Goal: Task Accomplishment & Management: Manage account settings

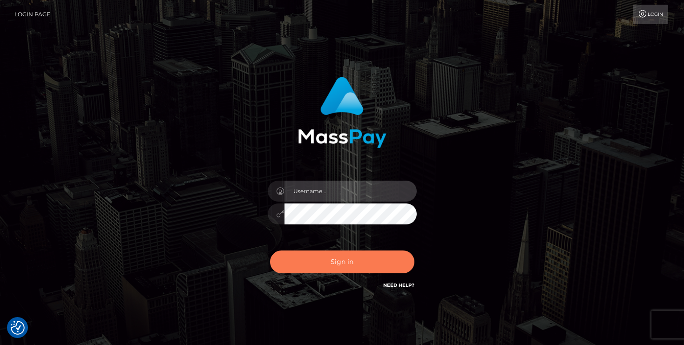
type input "mariolabugaj"
click at [340, 262] on button "Sign in" at bounding box center [342, 262] width 144 height 23
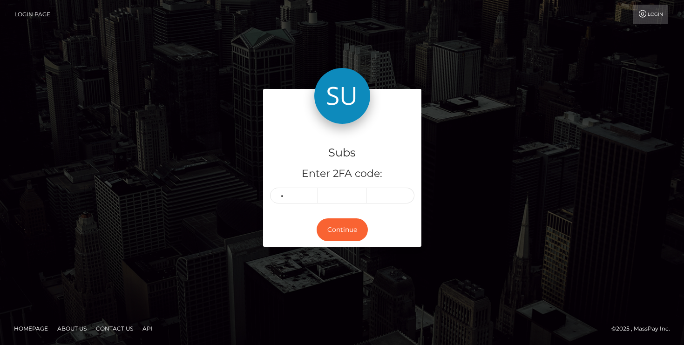
type input "8"
type input "3"
type input "6"
type input "1"
type input "8"
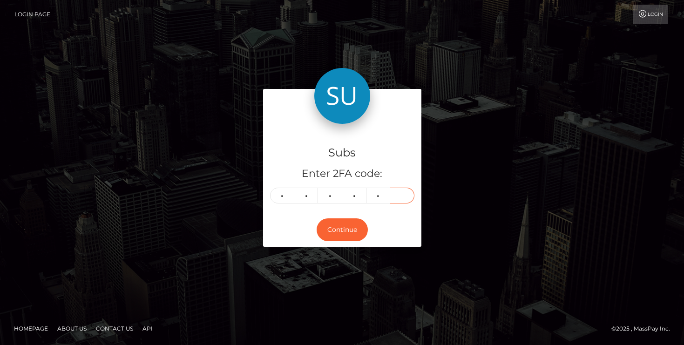
type input "3"
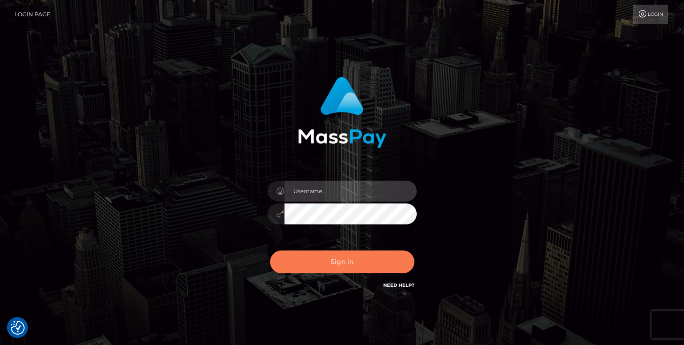
type input "mariolabugaj"
click at [334, 264] on button "Sign in" at bounding box center [342, 262] width 144 height 23
type input "mariolabugaj"
click at [334, 264] on button "Sign in" at bounding box center [342, 262] width 144 height 23
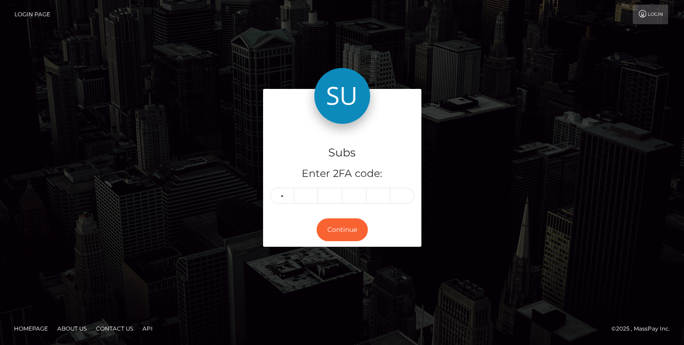
type input "2"
type input "4"
type input "6"
type input "2"
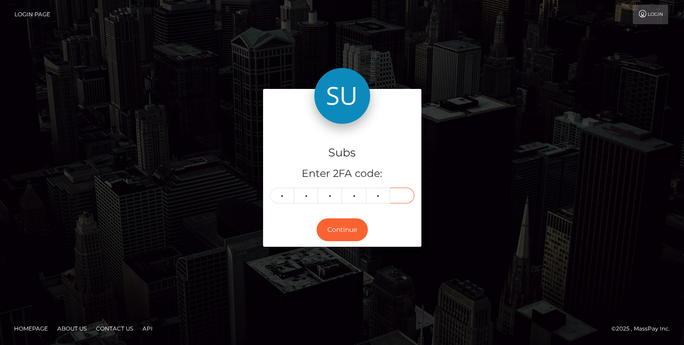
type input "9"
